Goal: Task Accomplishment & Management: Use online tool/utility

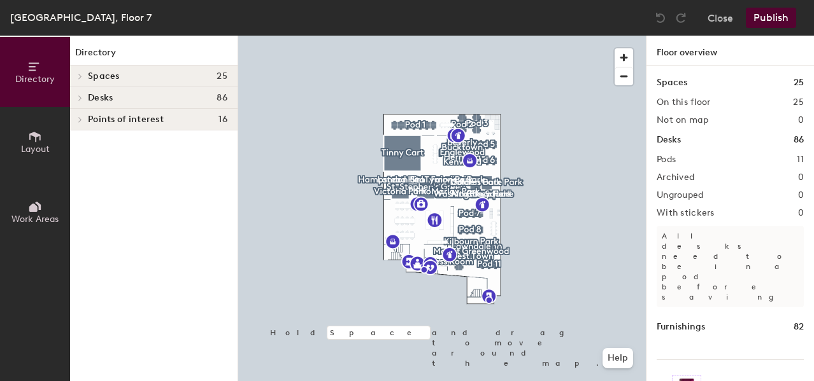
click at [166, 97] on h4 "Desks 86" at bounding box center [157, 98] width 139 height 10
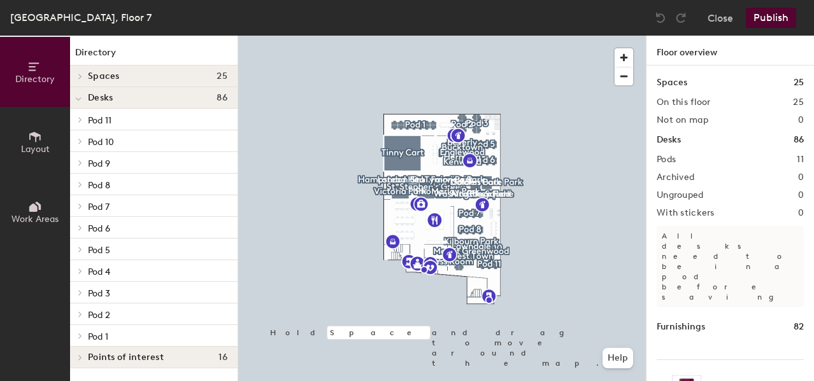
click at [135, 122] on p "Pod 11" at bounding box center [157, 119] width 139 height 17
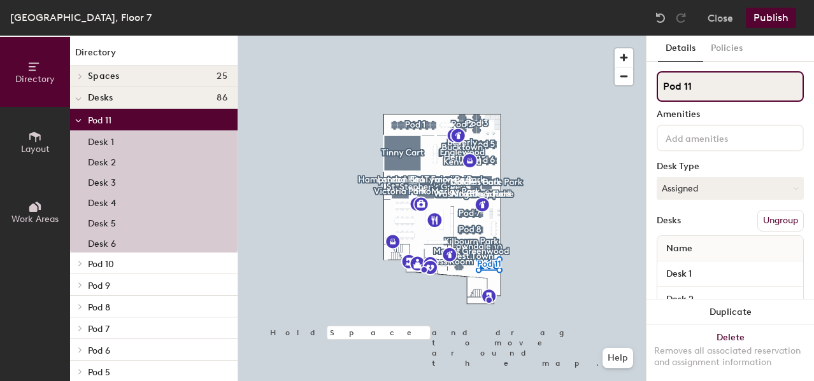
click at [702, 85] on input "Pod 11" at bounding box center [729, 86] width 147 height 31
click at [693, 87] on input "Pod 11" at bounding box center [729, 86] width 147 height 31
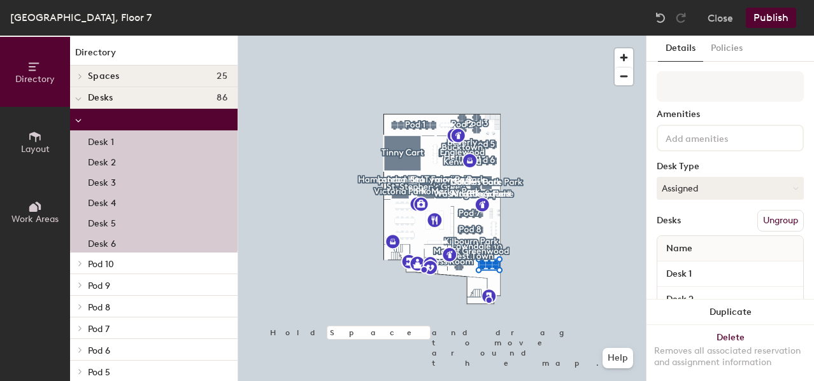
click at [766, 20] on button "Publish" at bounding box center [771, 18] width 50 height 20
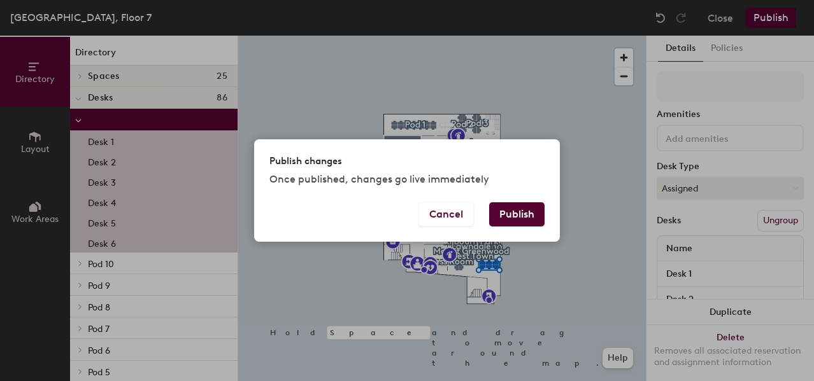
click at [532, 215] on button "Publish" at bounding box center [516, 214] width 55 height 24
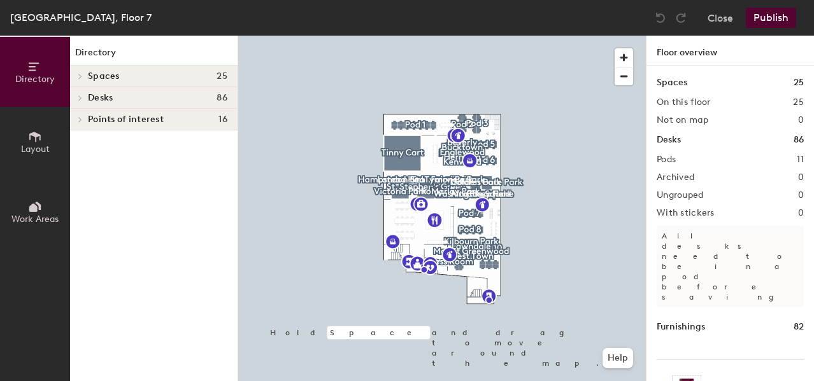
click at [138, 80] on h4 "Spaces 25" at bounding box center [157, 76] width 139 height 10
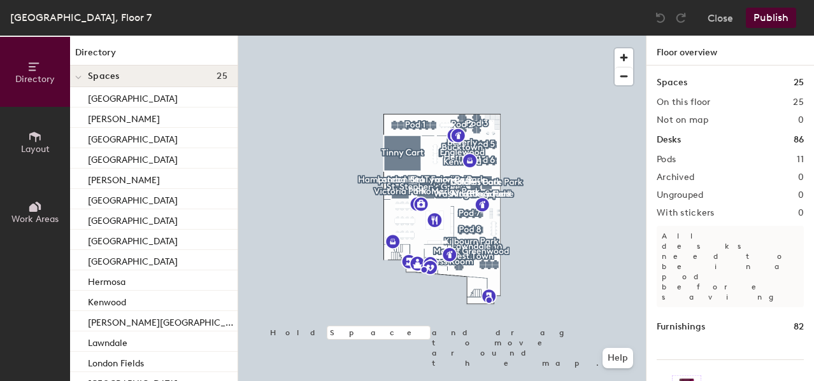
click at [134, 78] on h4 "Spaces 25" at bounding box center [157, 76] width 139 height 10
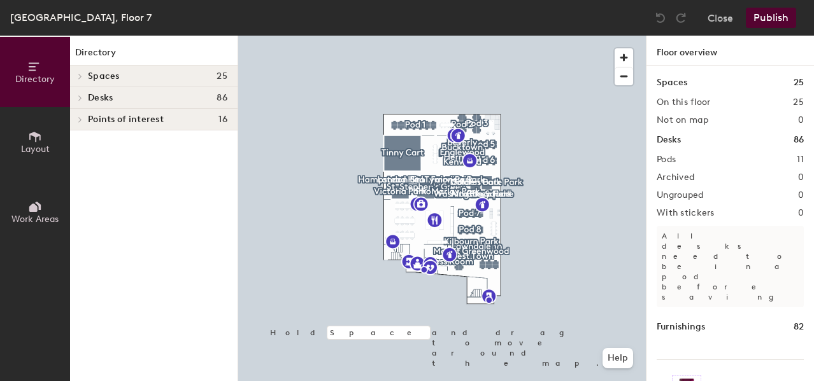
click at [141, 94] on h4 "Desks 86" at bounding box center [157, 98] width 139 height 10
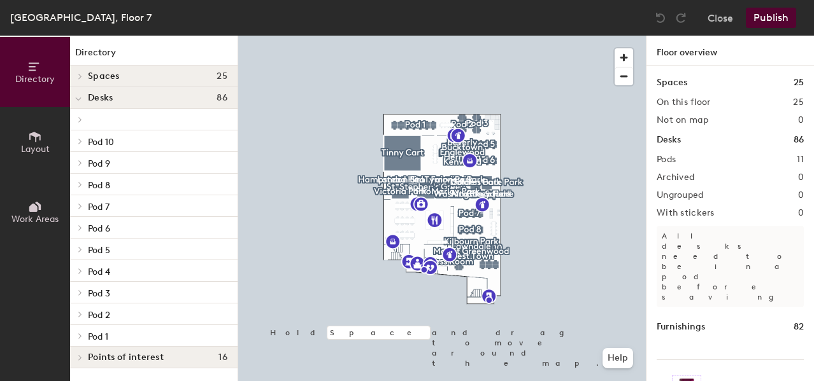
click at [141, 120] on p at bounding box center [157, 119] width 139 height 3
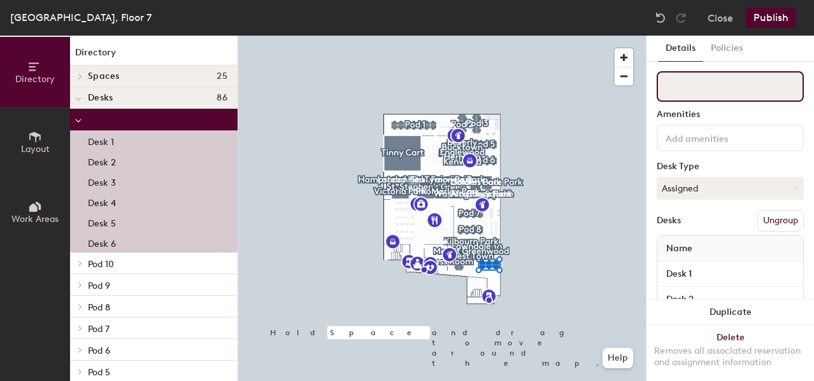
click at [682, 87] on input at bounding box center [729, 86] width 147 height 31
type input "Pod 11"
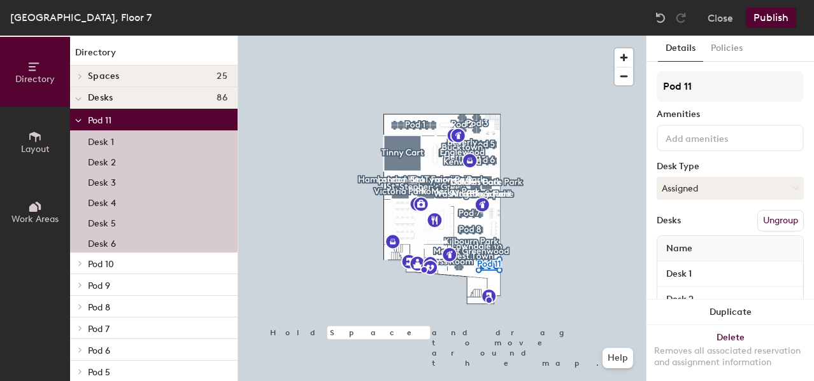
click at [768, 16] on button "Publish" at bounding box center [771, 18] width 50 height 20
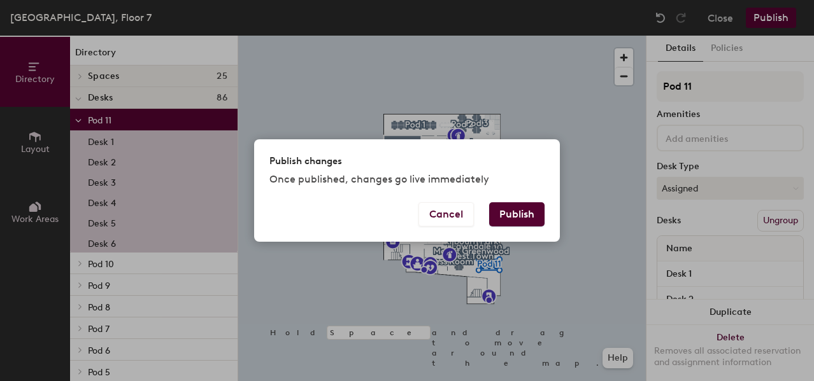
click at [512, 215] on button "Publish" at bounding box center [516, 214] width 55 height 24
